Goal: Task Accomplishment & Management: Use online tool/utility

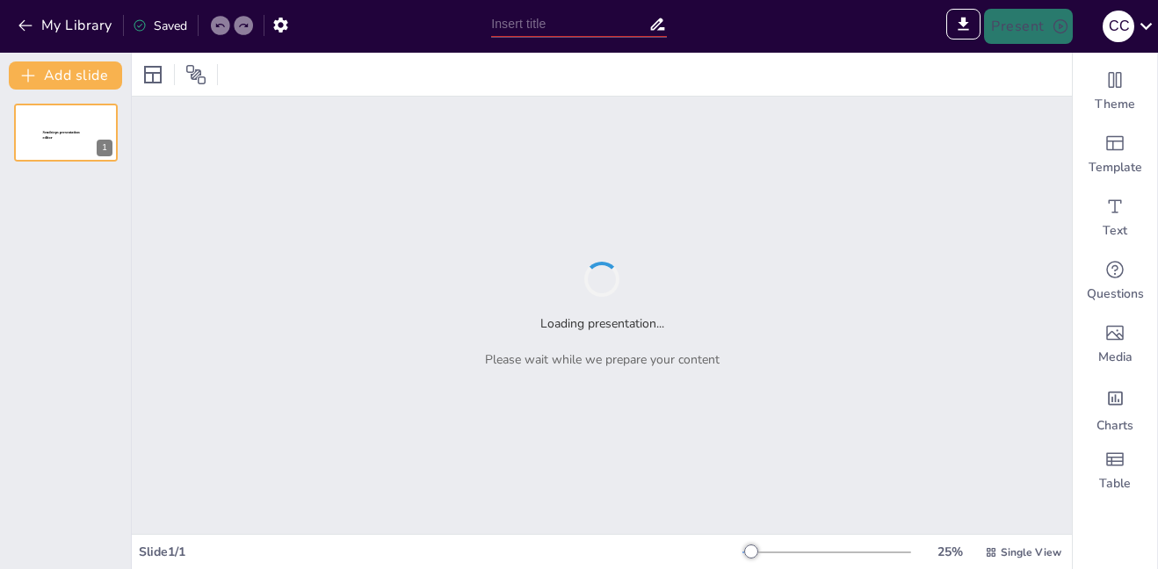
type input "Подготовка к презентации: ключевые аспекты"
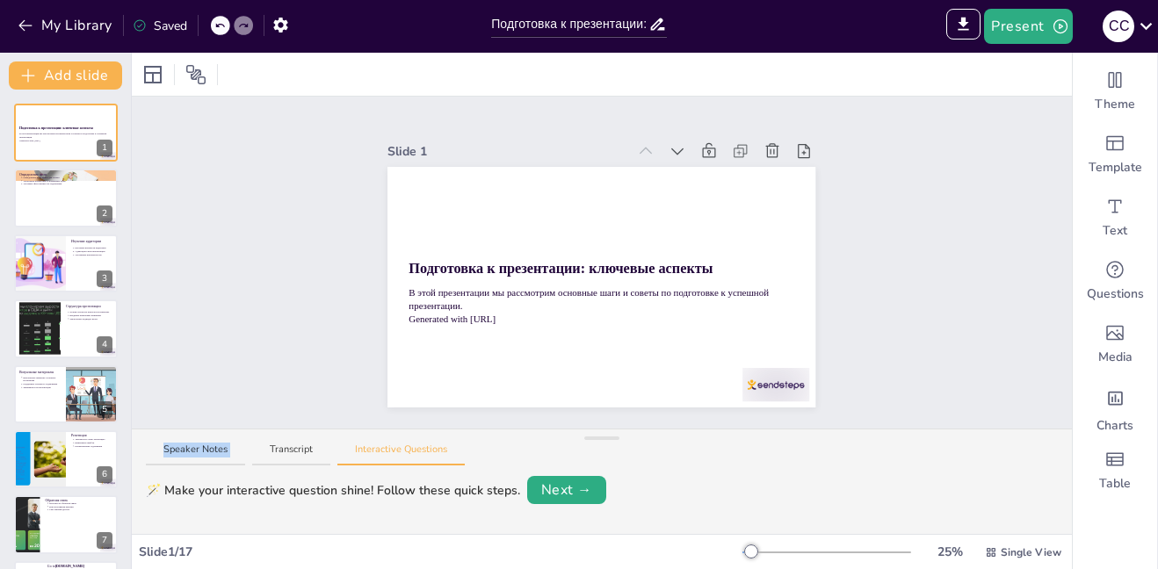
drag, startPoint x: 261, startPoint y: 438, endPoint x: 276, endPoint y: 351, distance: 88.3
click at [276, 351] on div "Slide 1 Подготовка к презентации: ключевые аспекты В этой презентации мы рассмо…" at bounding box center [602, 316] width 940 height 438
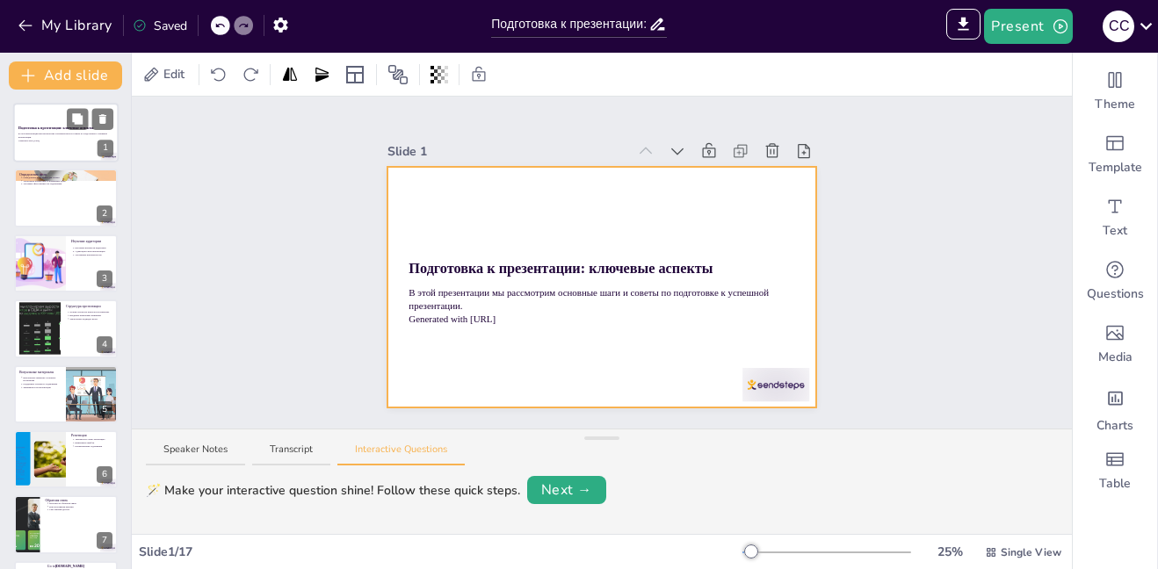
click at [66, 143] on div at bounding box center [65, 133] width 105 height 60
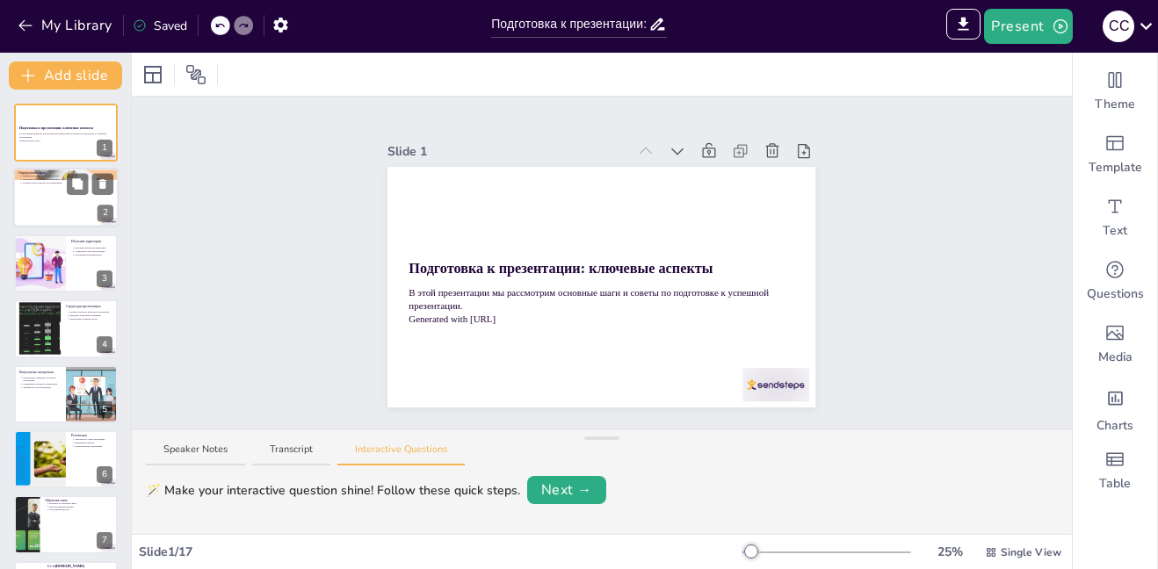
click at [47, 210] on div at bounding box center [65, 199] width 105 height 60
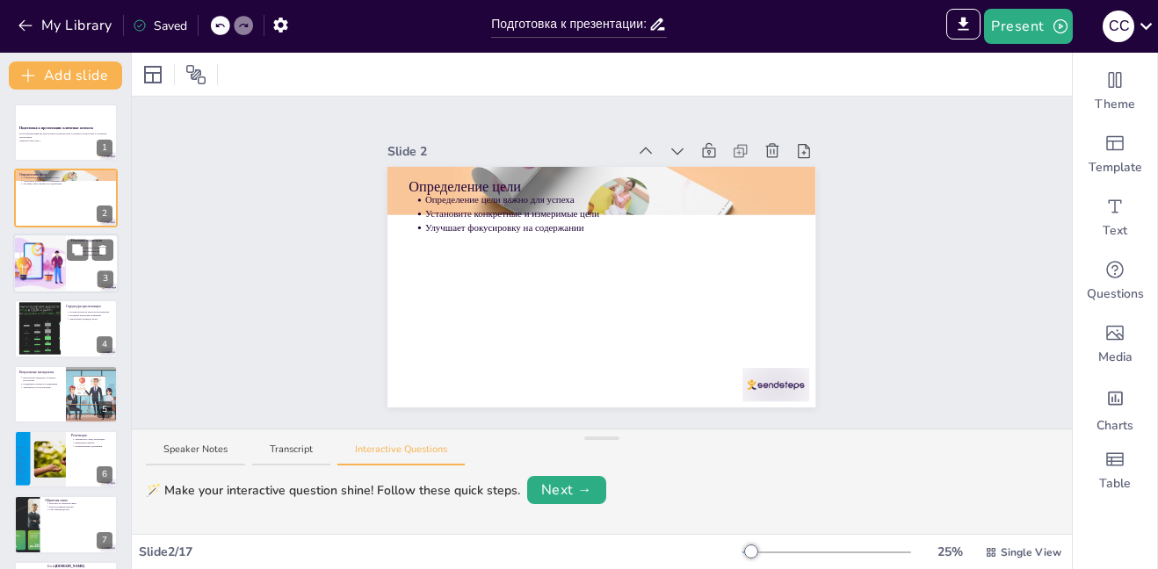
click at [69, 280] on div at bounding box center [65, 264] width 105 height 60
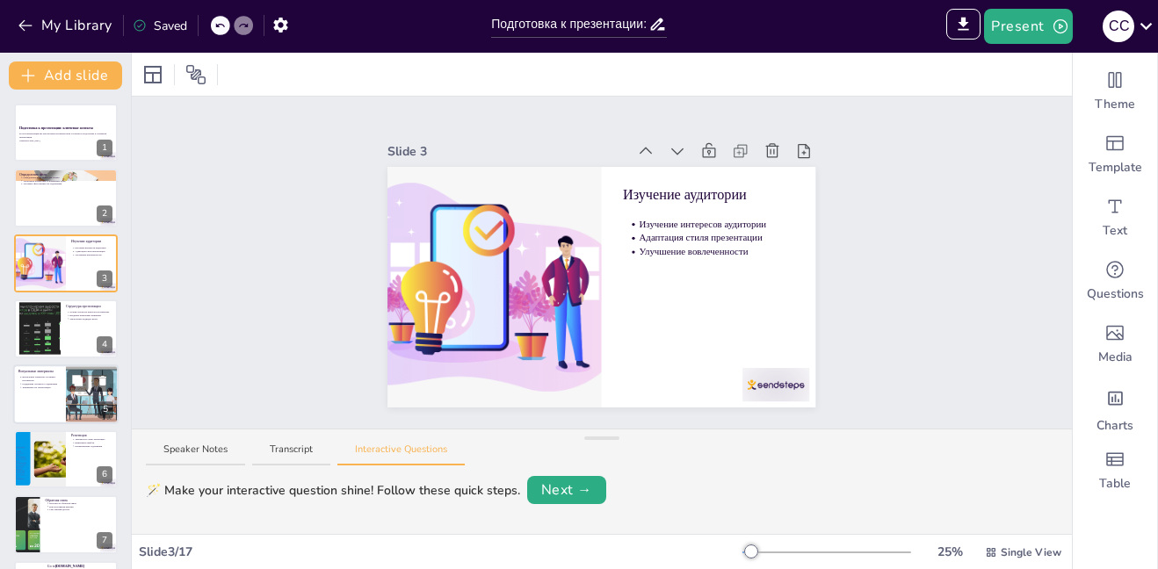
click at [62, 392] on div at bounding box center [65, 395] width 105 height 60
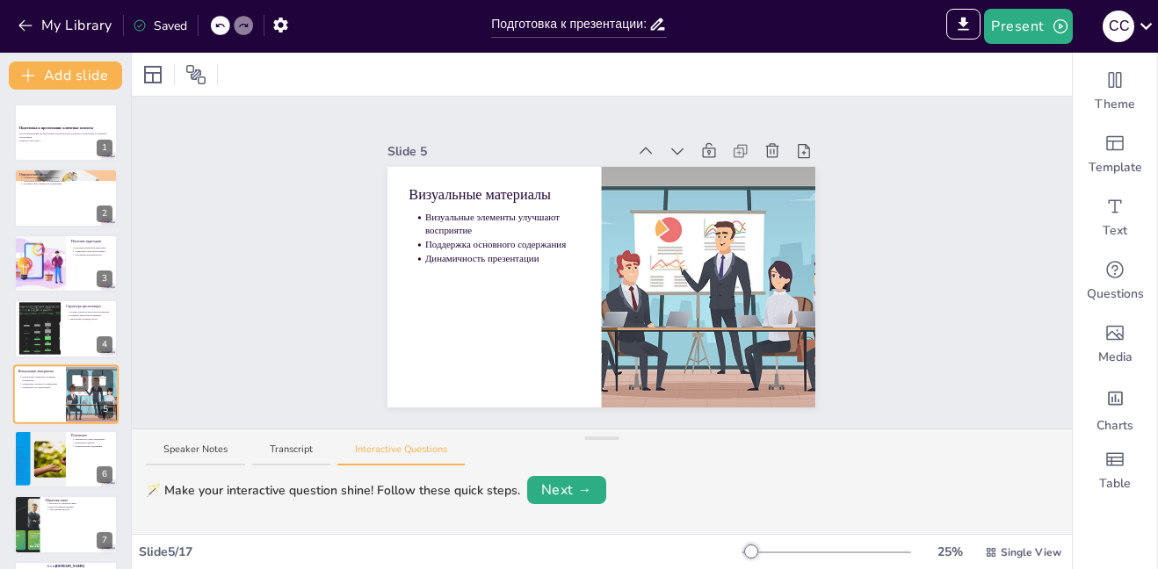
scroll to position [64, 0]
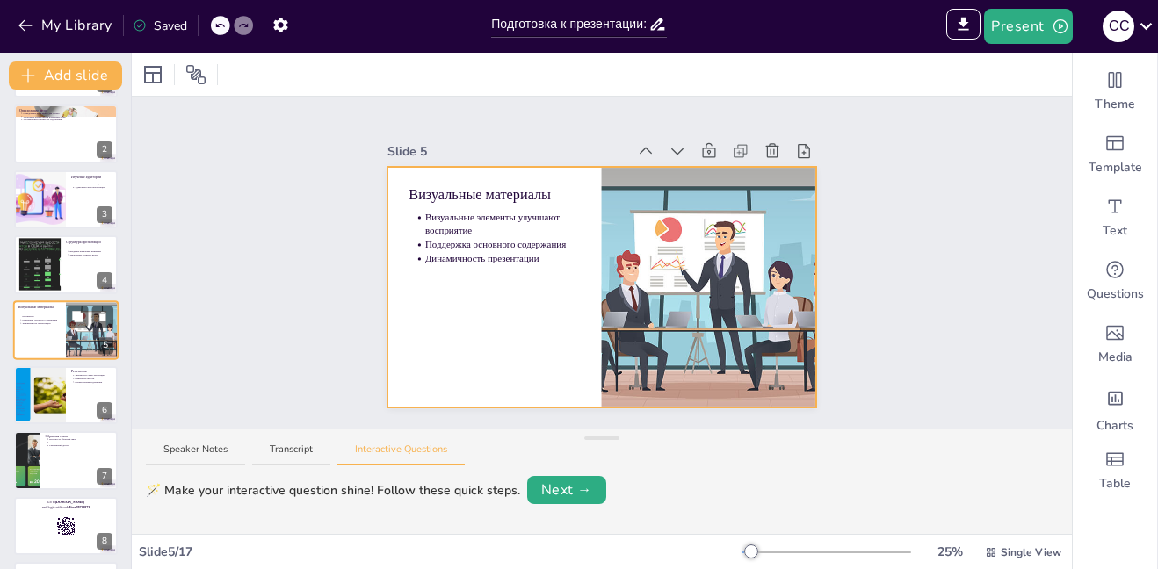
click at [59, 336] on div at bounding box center [65, 330] width 105 height 60
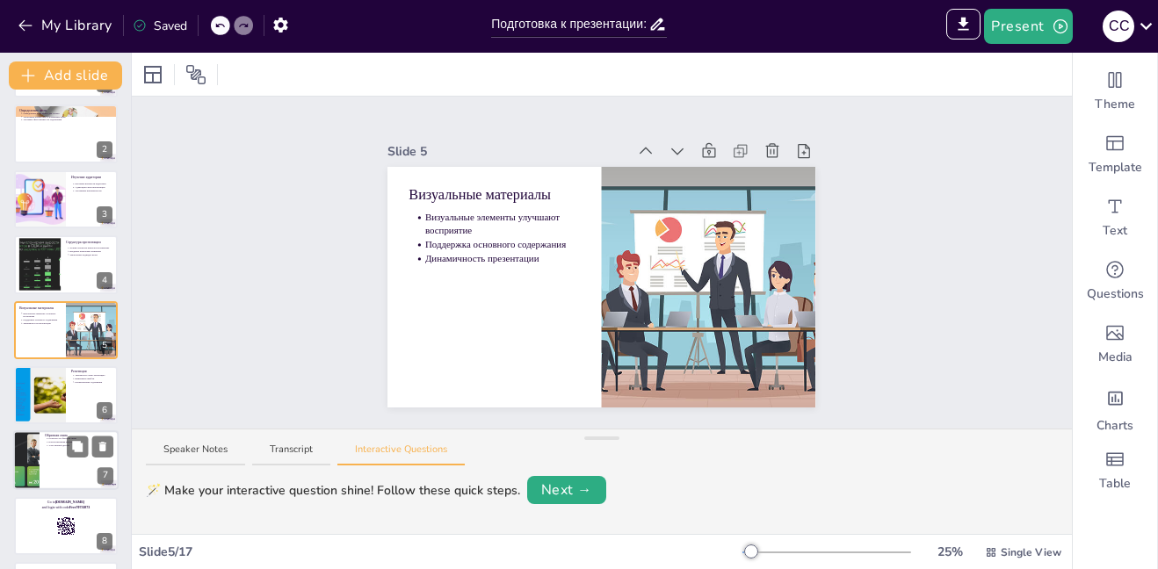
click at [52, 404] on div at bounding box center [40, 395] width 104 height 58
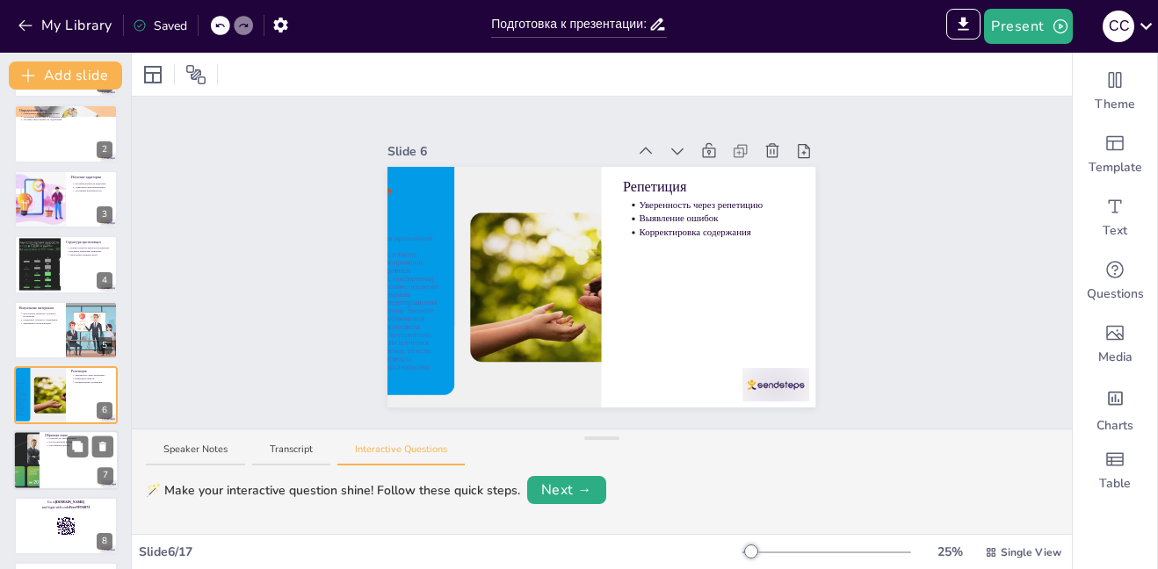
scroll to position [130, 0]
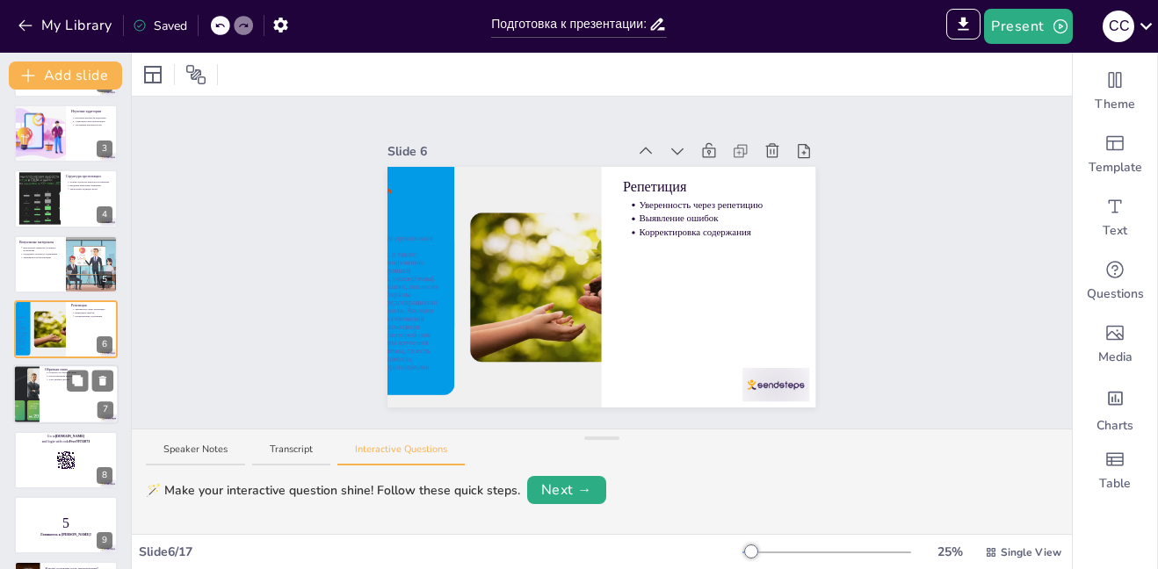
click at [91, 409] on div at bounding box center [65, 396] width 105 height 60
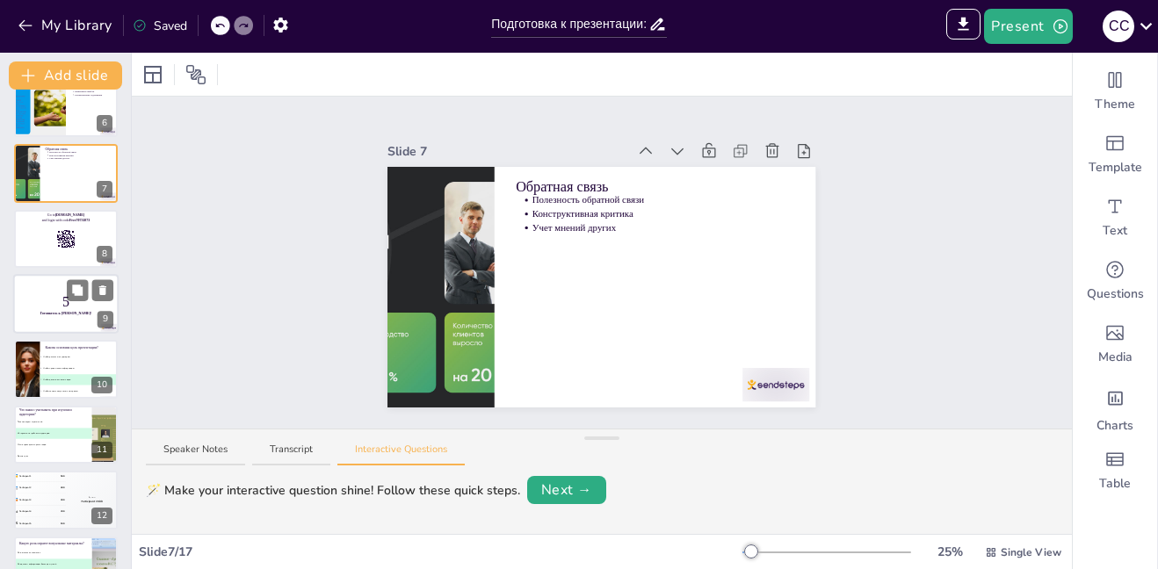
scroll to position [371, 0]
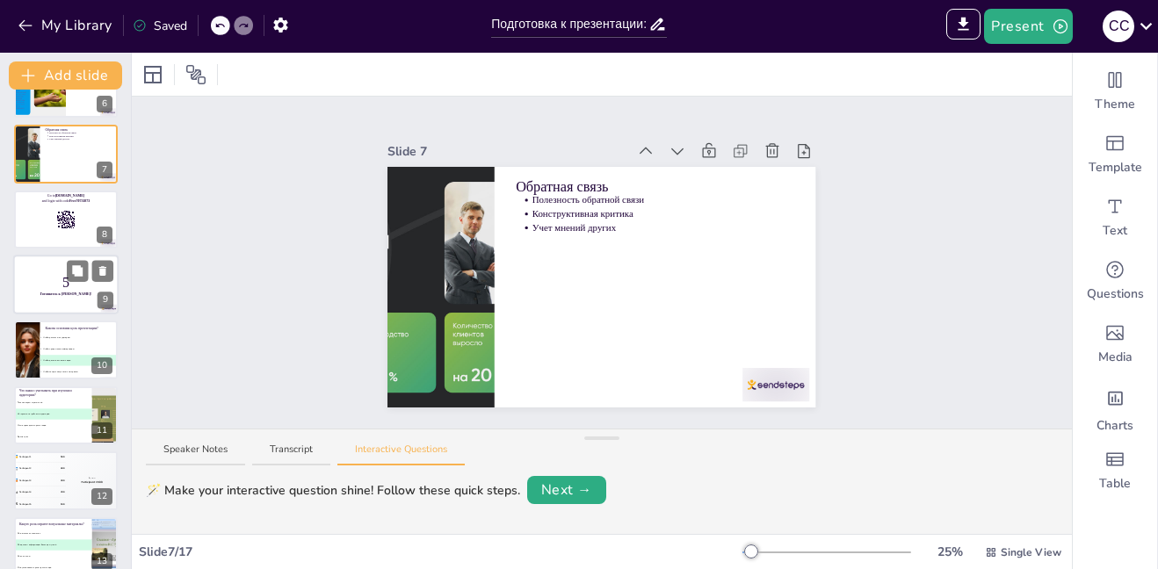
click at [72, 307] on div at bounding box center [65, 285] width 105 height 60
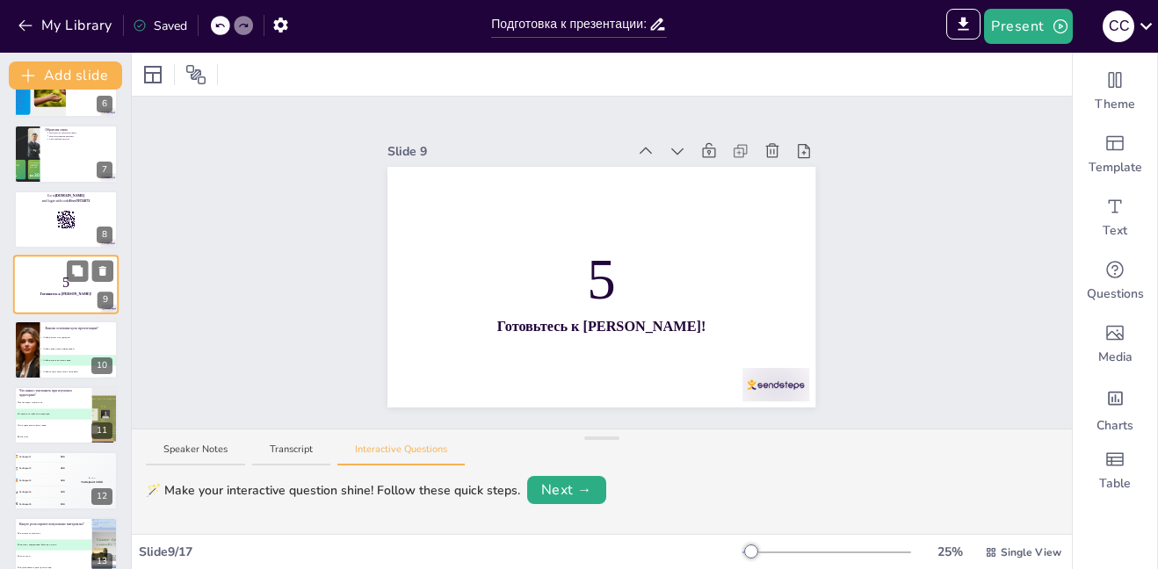
scroll to position [326, 0]
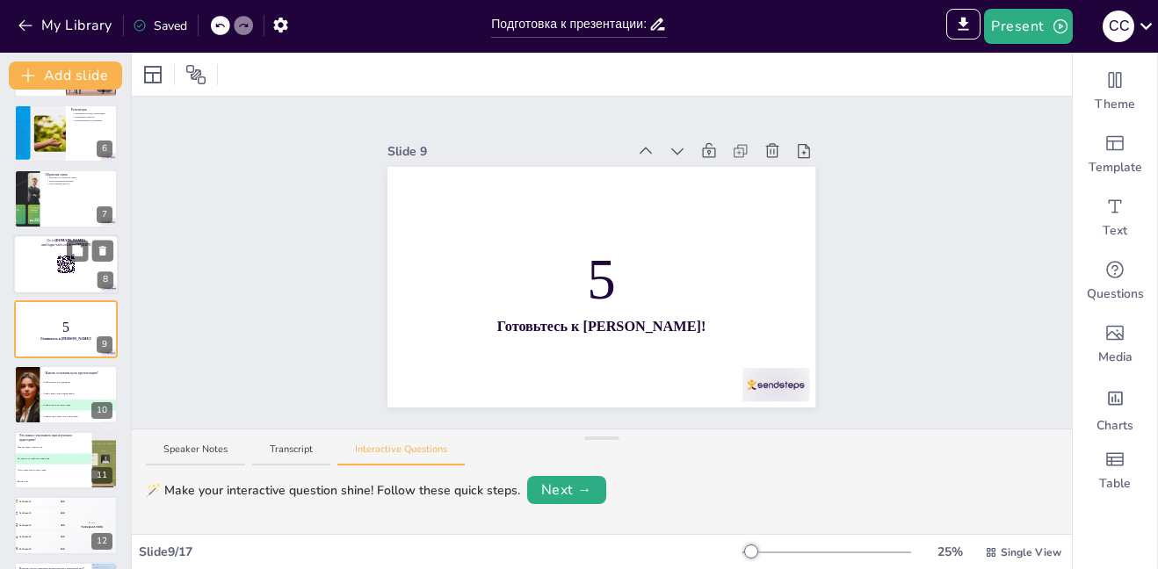
click at [57, 267] on rect at bounding box center [57, 266] width 1 height 5
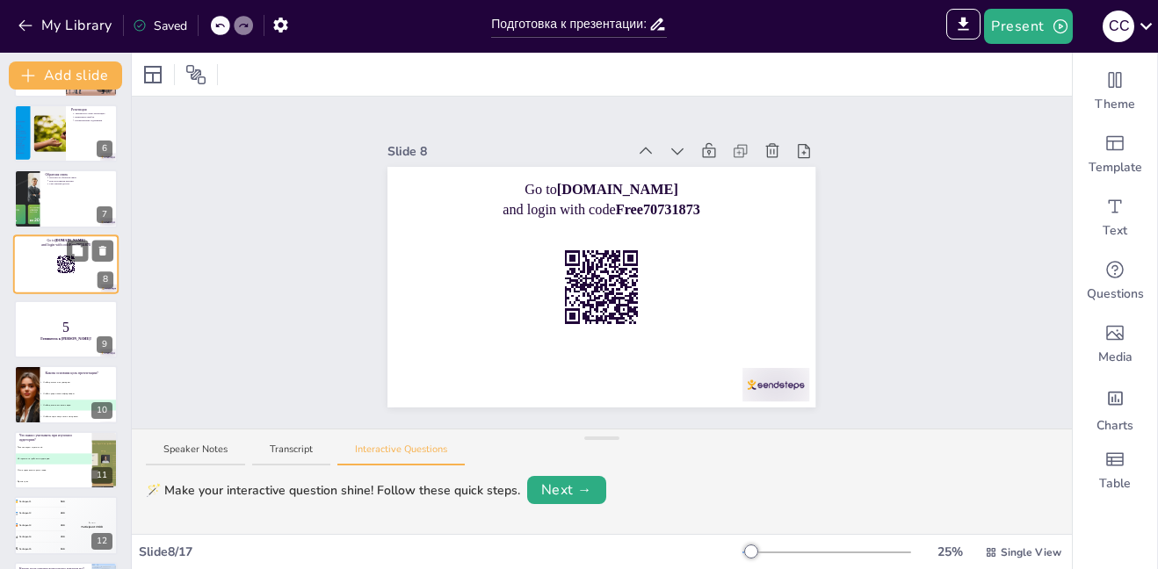
scroll to position [260, 0]
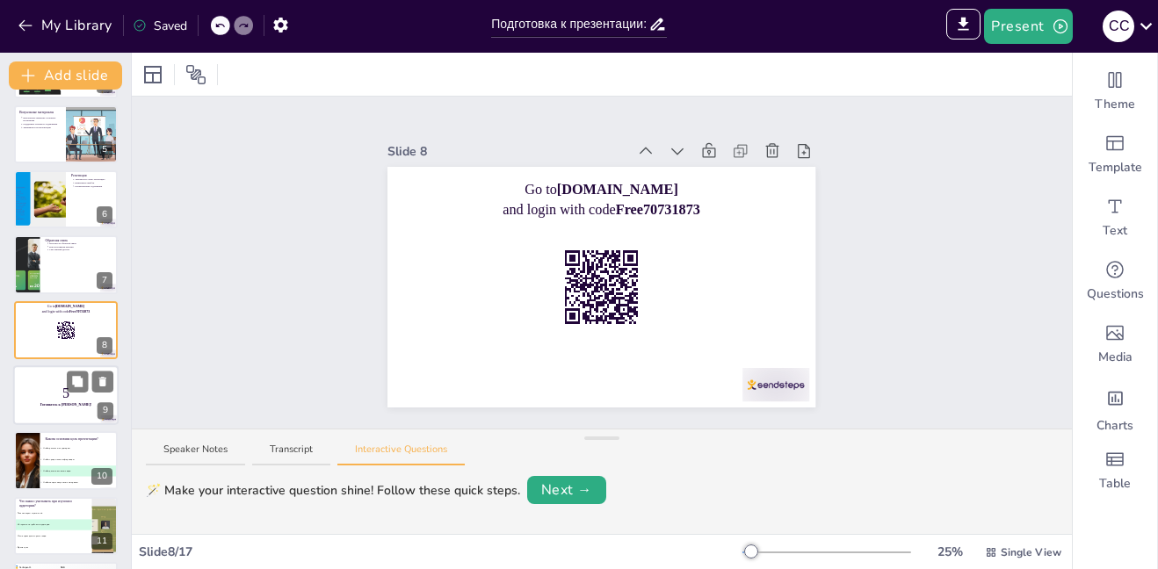
click at [77, 401] on p "5" at bounding box center [65, 393] width 95 height 19
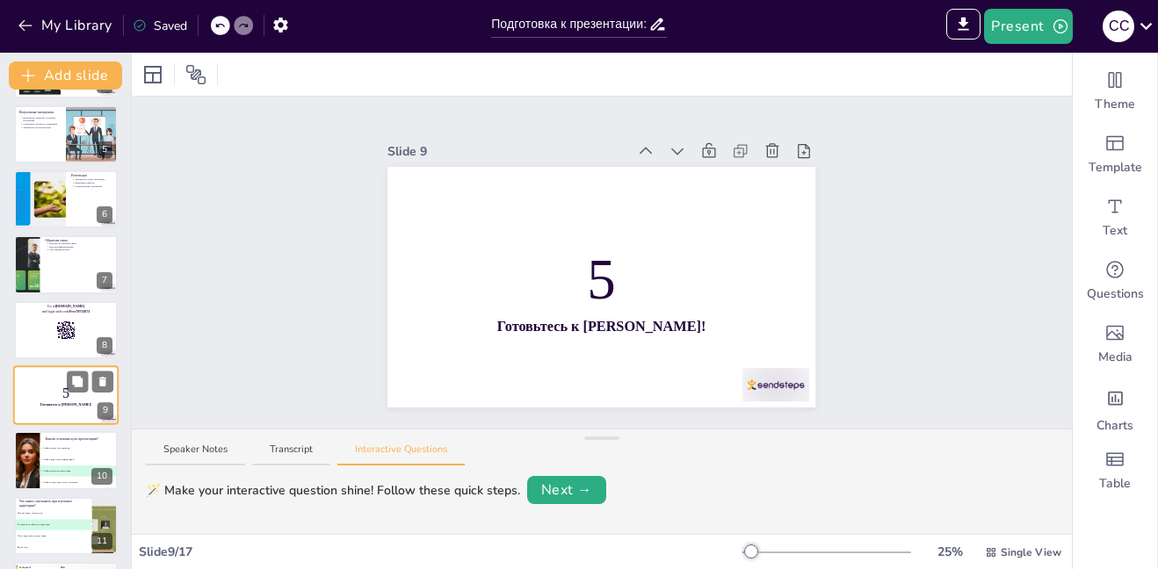
scroll to position [326, 0]
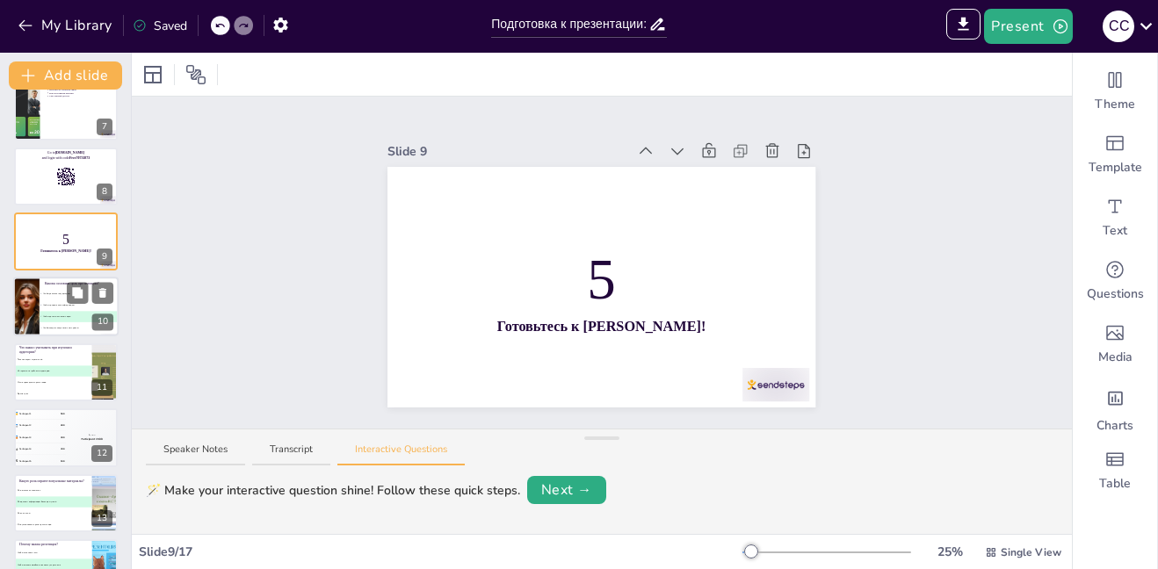
click at [66, 330] on li "D Чтобы создать визуальные материалы" at bounding box center [79, 328] width 79 height 11
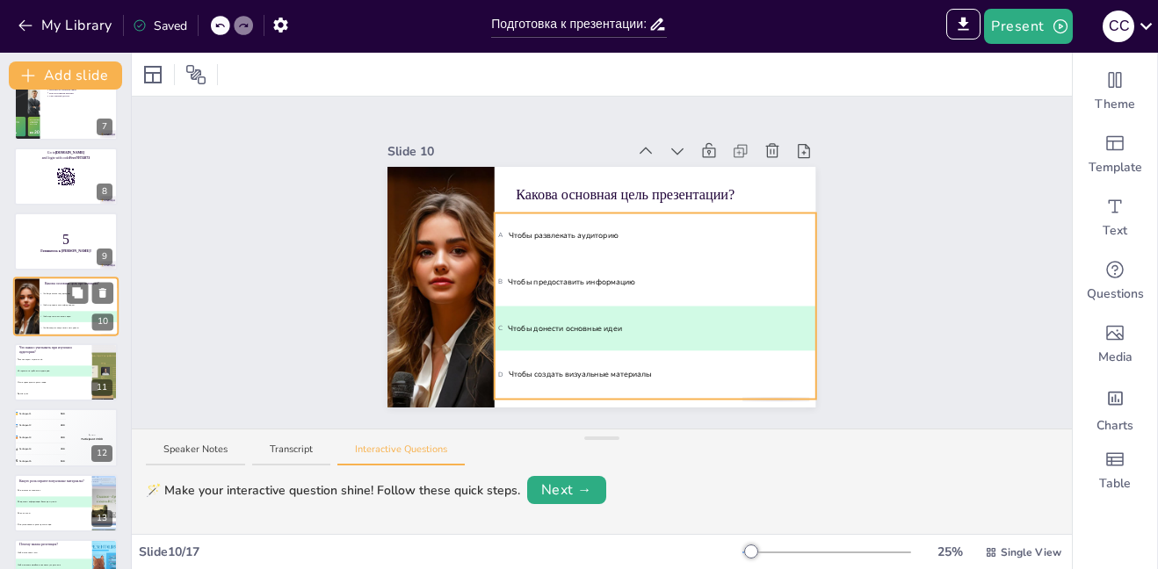
scroll to position [391, 0]
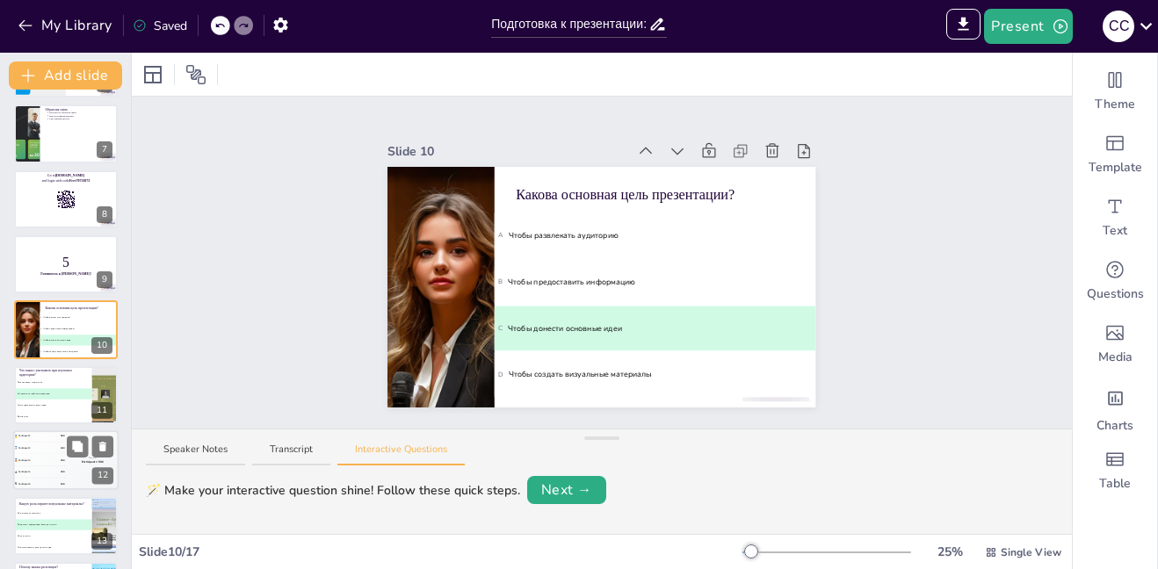
click at [59, 399] on li "B Интересы и потребности аудитории" at bounding box center [53, 393] width 78 height 11
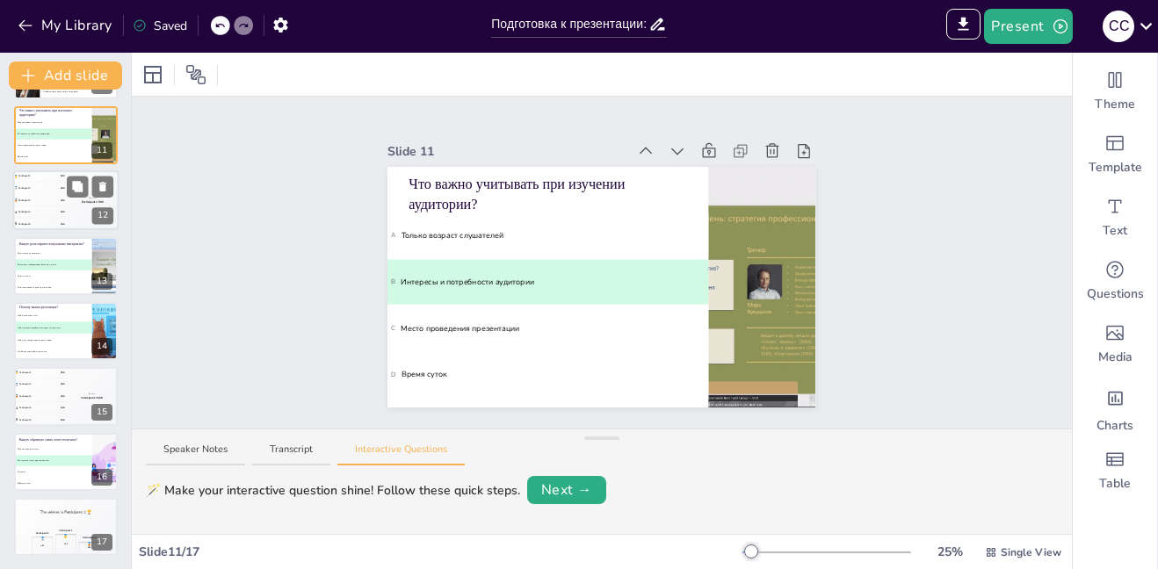
scroll to position [652, 0]
click at [572, 489] on button "Next →" at bounding box center [566, 490] width 79 height 28
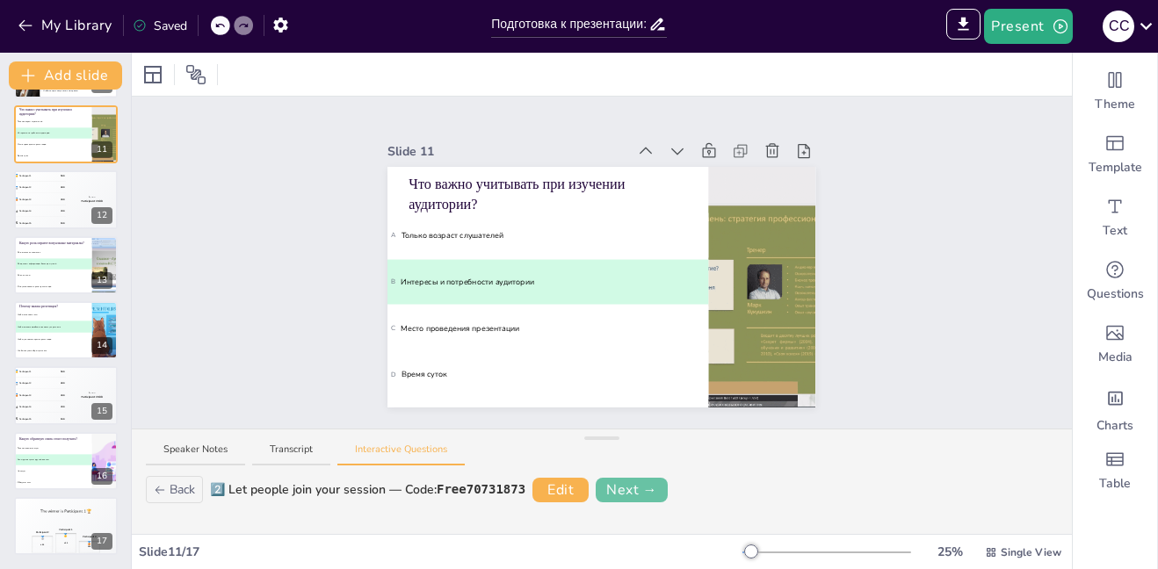
click at [631, 489] on button "Next →" at bounding box center [632, 490] width 72 height 25
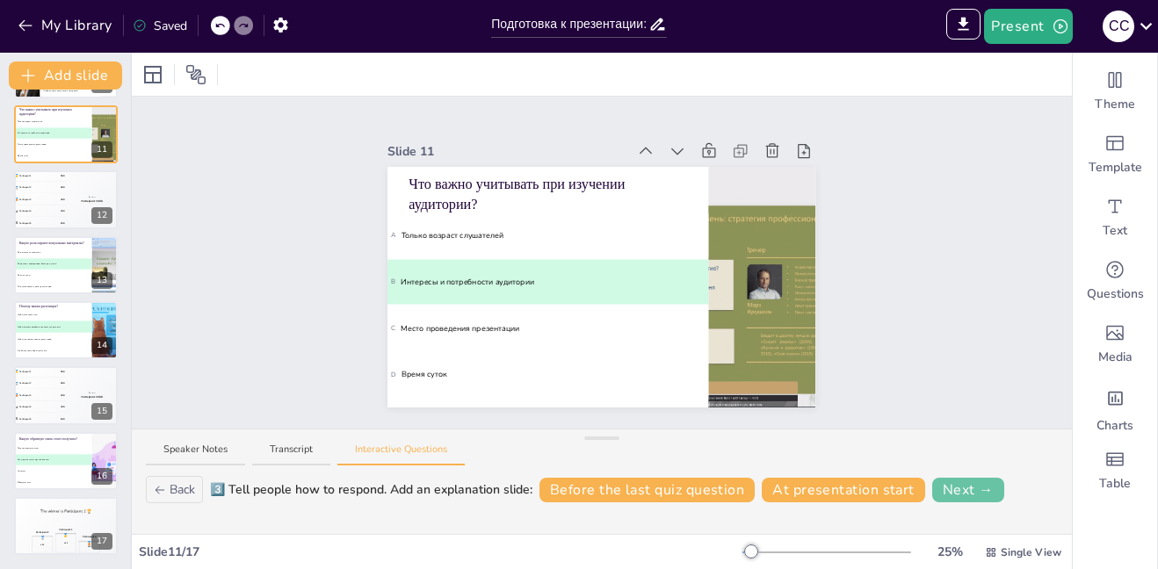
click at [978, 489] on button "Next →" at bounding box center [968, 490] width 72 height 25
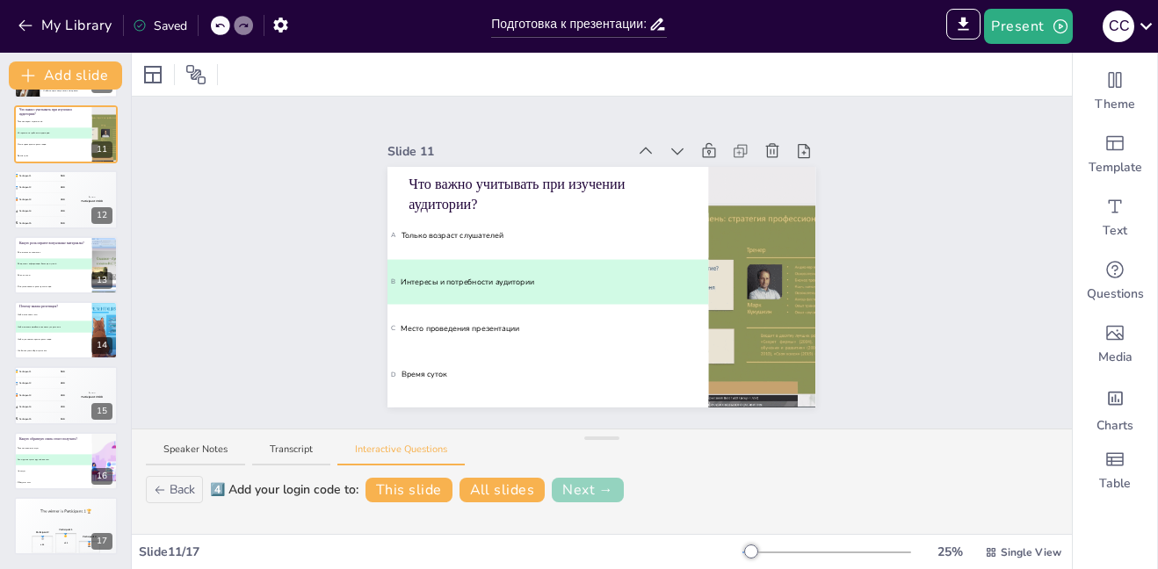
click at [586, 495] on button "Next →" at bounding box center [588, 490] width 72 height 25
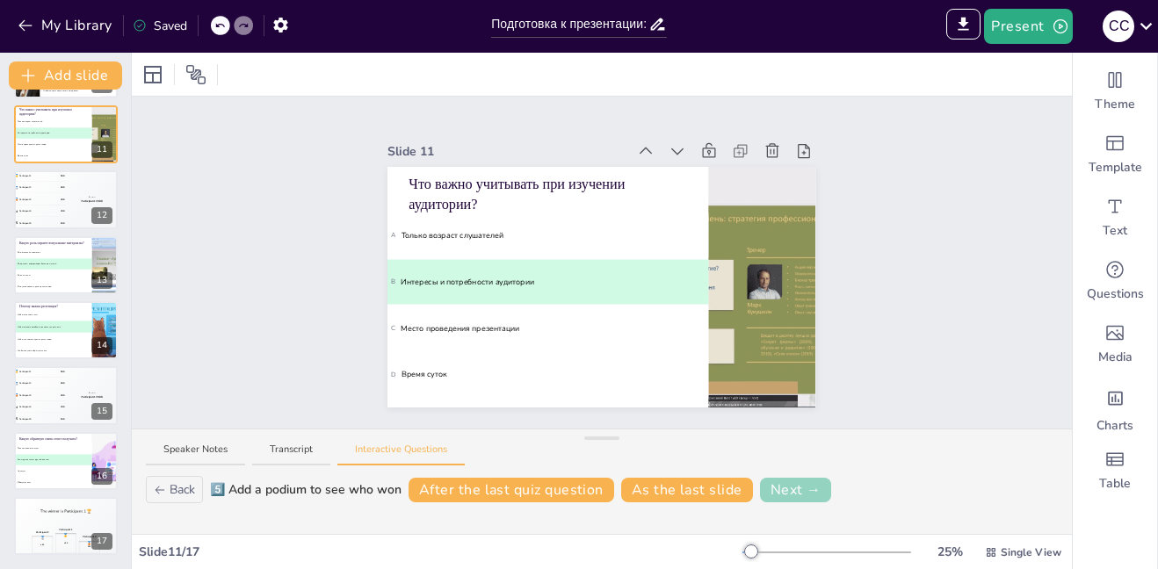
click at [775, 496] on button "Next →" at bounding box center [796, 490] width 72 height 25
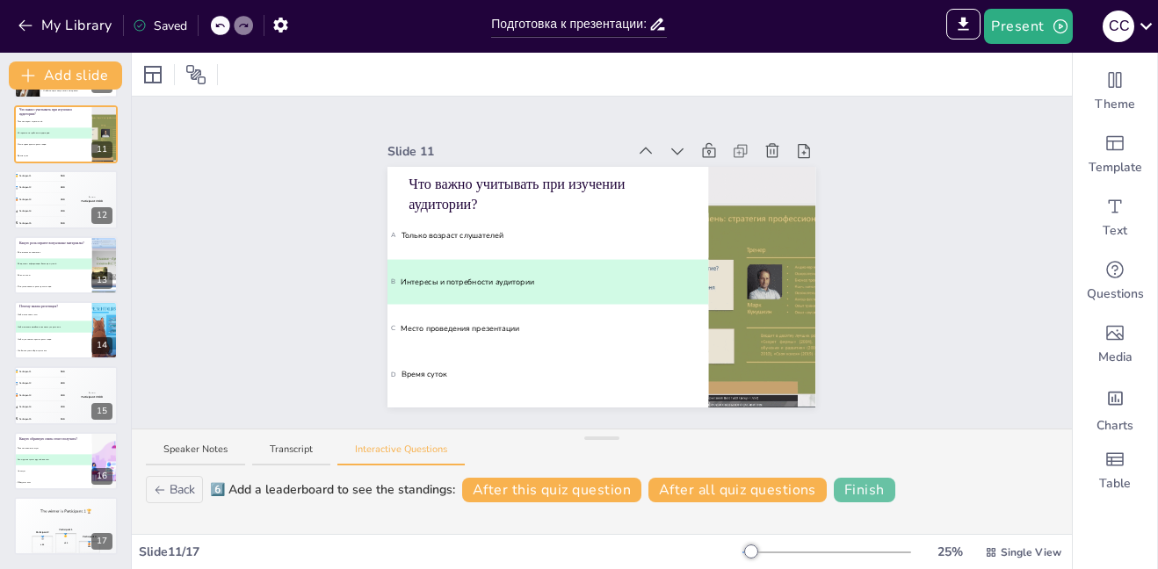
click at [866, 493] on button "Finish" at bounding box center [865, 490] width 62 height 25
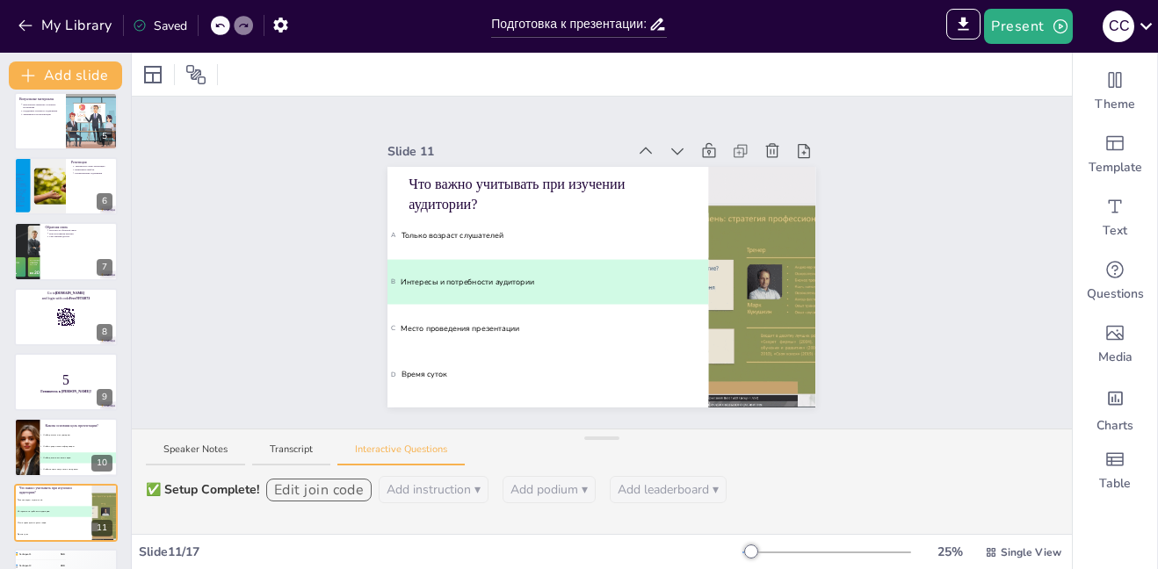
scroll to position [0, 0]
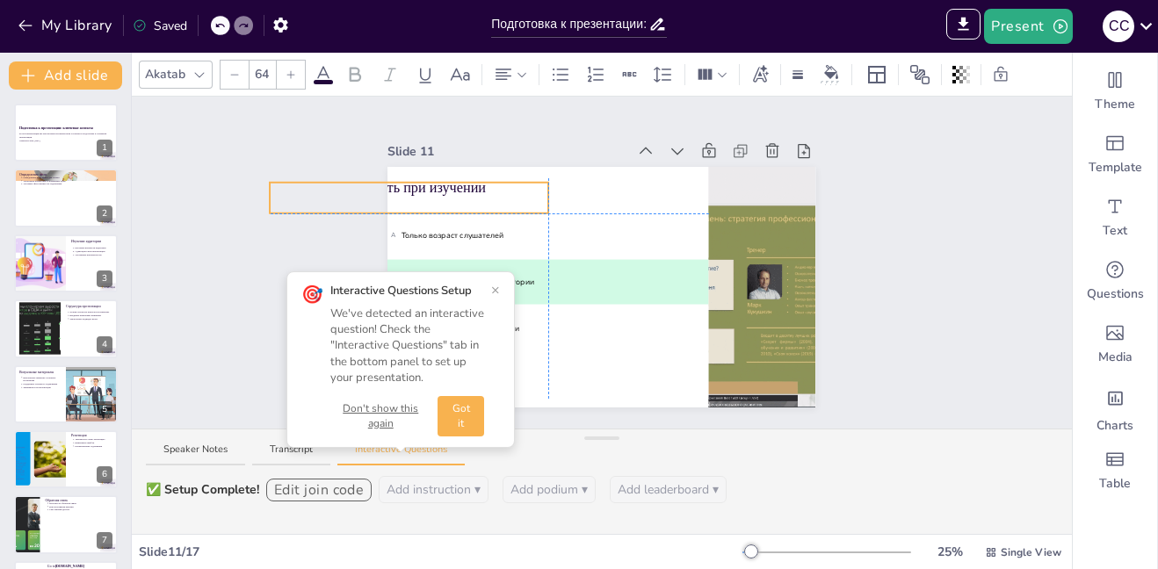
drag, startPoint x: 543, startPoint y: 185, endPoint x: 402, endPoint y: 184, distance: 140.6
click at [402, 184] on p "Что важно учитывать при изучении аудитории?" at bounding box center [409, 197] width 279 height 40
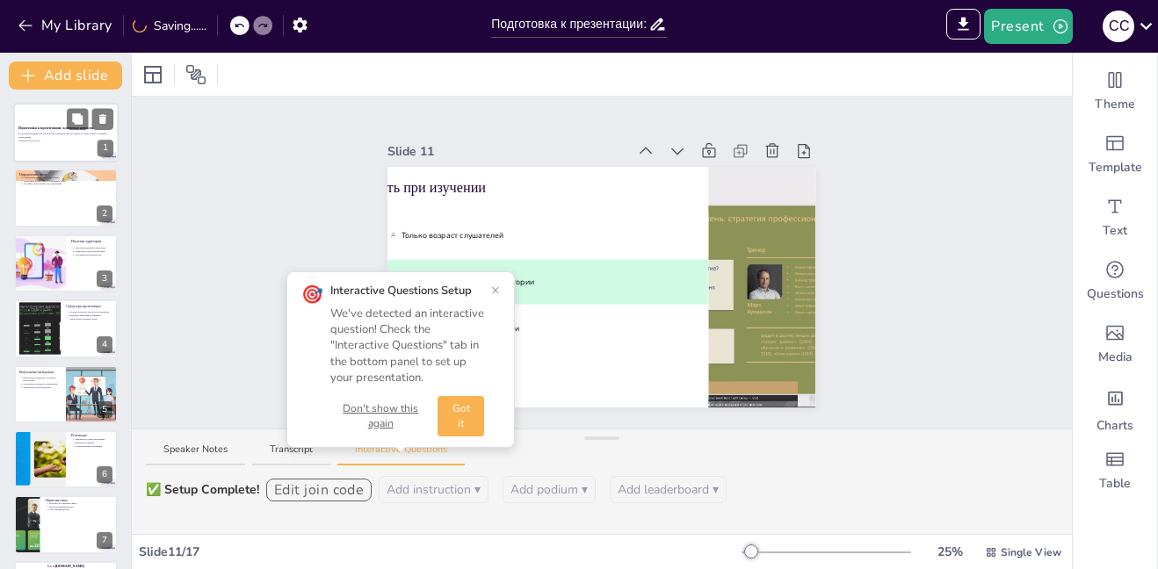
click at [15, 137] on div at bounding box center [65, 133] width 105 height 60
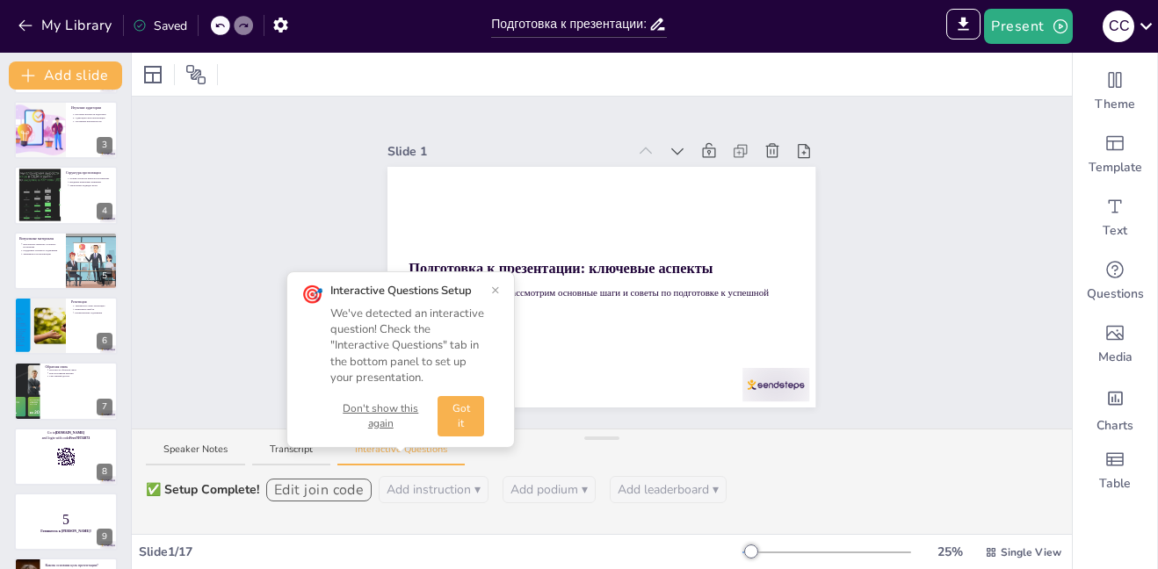
scroll to position [176, 0]
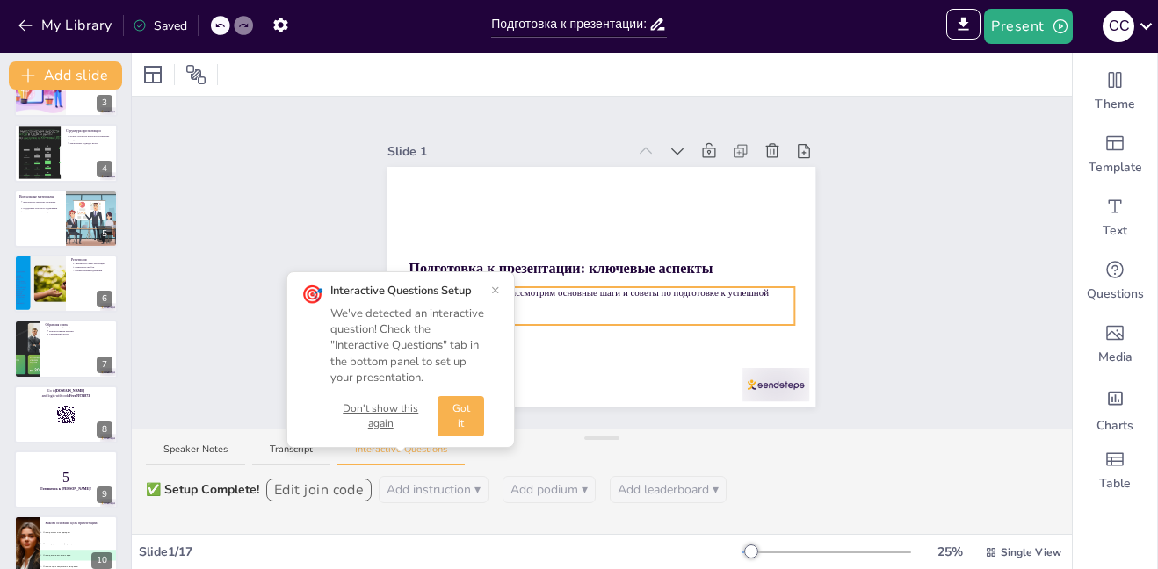
drag, startPoint x: 639, startPoint y: 282, endPoint x: 637, endPoint y: 271, distance: 11.6
click at [639, 286] on p "В этой презентации мы рассмотрим основные шаги и советы по подготовке к успешно…" at bounding box center [601, 299] width 385 height 27
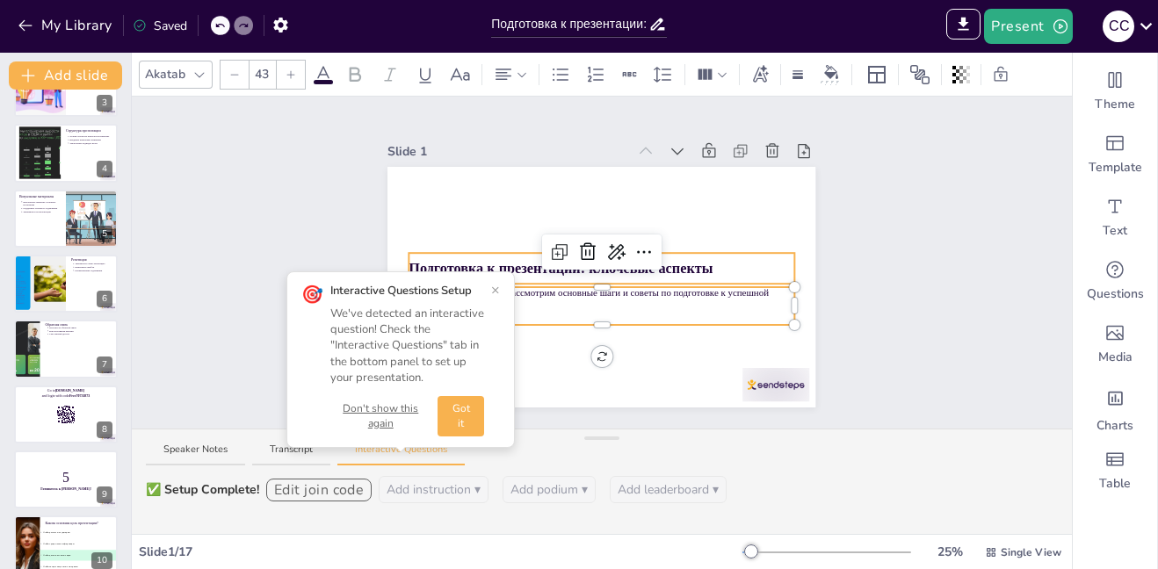
click at [635, 264] on strong "Подготовка к презентации: ключевые аспекты" at bounding box center [561, 268] width 304 height 16
type input "64"
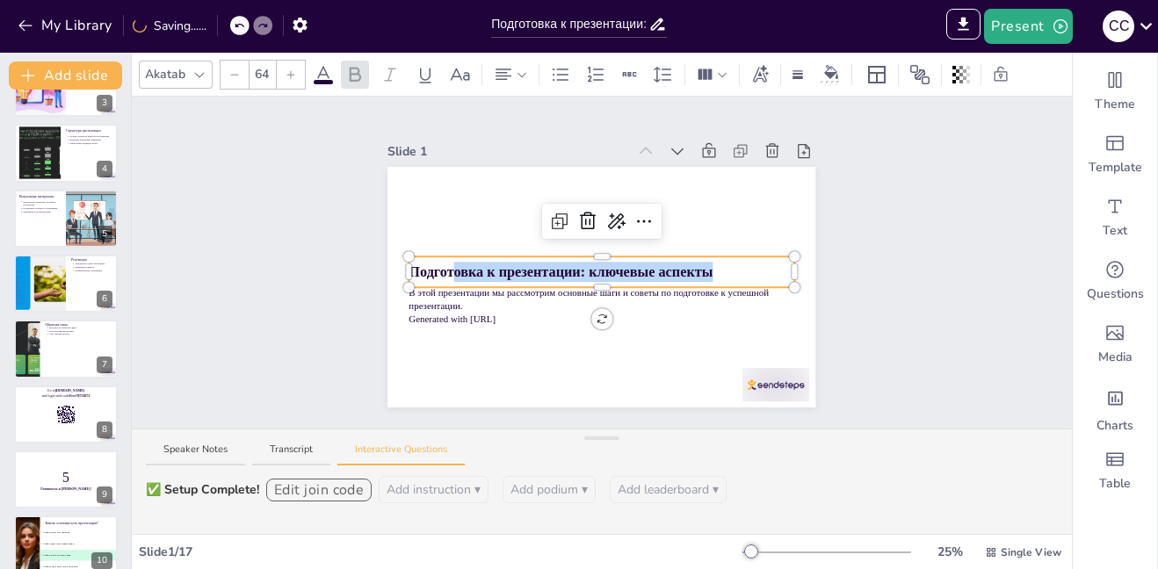
drag, startPoint x: 691, startPoint y: 264, endPoint x: 439, endPoint y: 269, distance: 252.2
click at [439, 269] on p "Подготовка к презентации: ключевые аспекты" at bounding box center [601, 272] width 385 height 20
click at [442, 267] on strong "Подготовка к презентации: ключевые аспекты" at bounding box center [561, 272] width 304 height 16
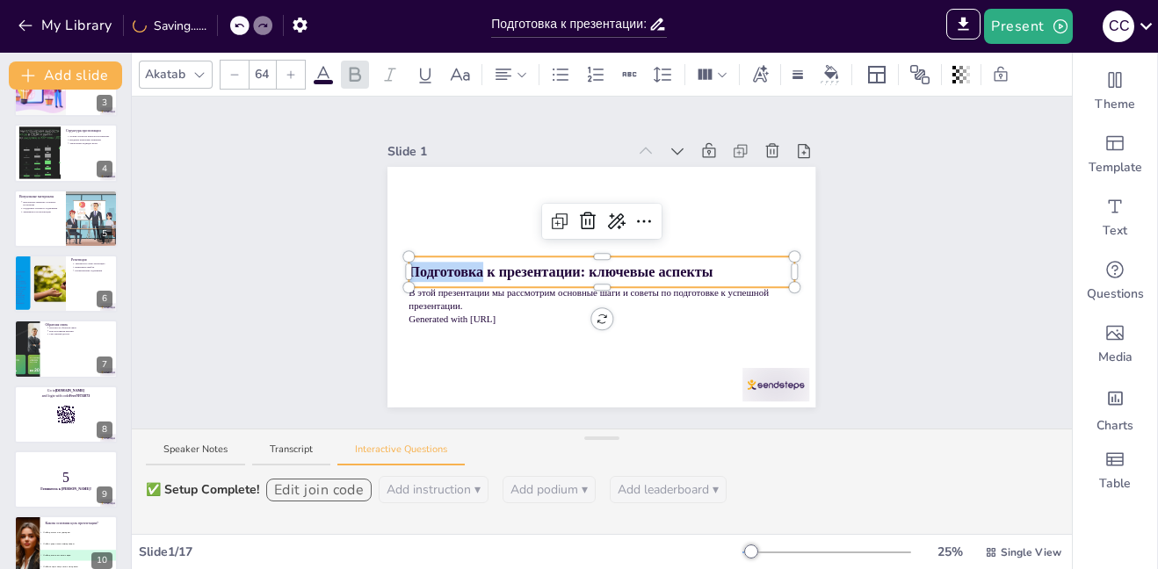
click at [443, 267] on strong "Подготовка к презентации: ключевые аспекты" at bounding box center [561, 272] width 304 height 16
